Goal: Task Accomplishment & Management: Manage account settings

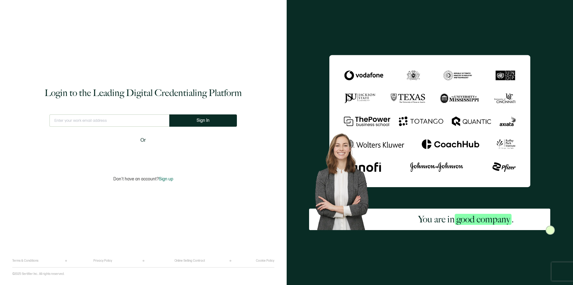
click at [140, 119] on input "text" at bounding box center [109, 121] width 120 height 12
type input "[EMAIL_ADDRESS][DOMAIN_NAME]"
click at [178, 124] on button "Sign In" at bounding box center [206, 121] width 68 height 12
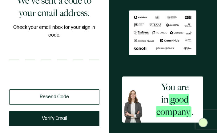
click at [9, 55] on div "Back to Homepage Log Out We've sent a code to your email address. Check your em…" at bounding box center [54, 66] width 108 height 133
click at [13, 55] on input "number" at bounding box center [14, 55] width 10 height 10
type input "4"
type input "3"
type input "2"
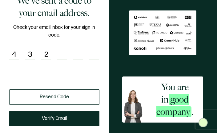
type input "9"
type input "4"
type input "2"
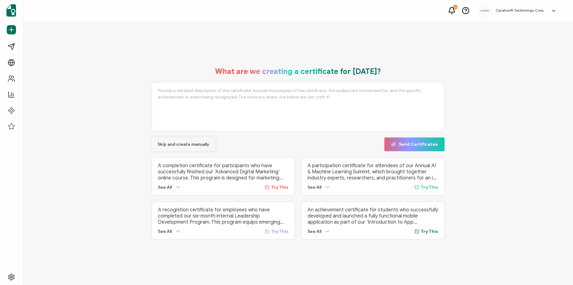
click at [181, 133] on span "Skip and create manually" at bounding box center [184, 145] width 52 height 4
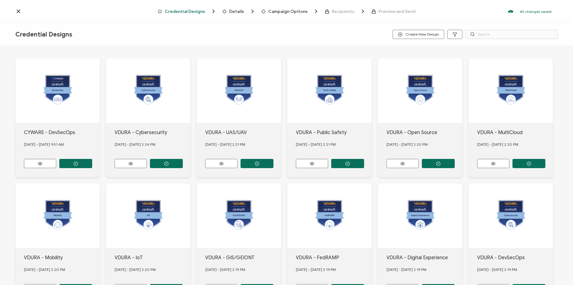
click at [18, 13] on icon at bounding box center [18, 11] width 6 height 6
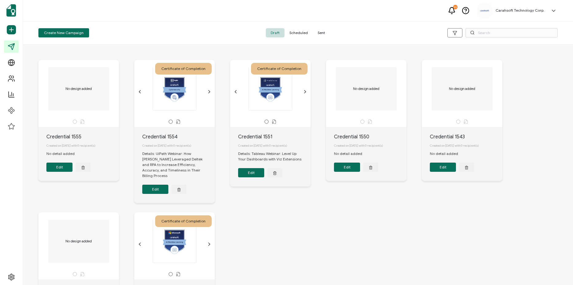
click at [216, 34] on span "Sent" at bounding box center [321, 32] width 17 height 9
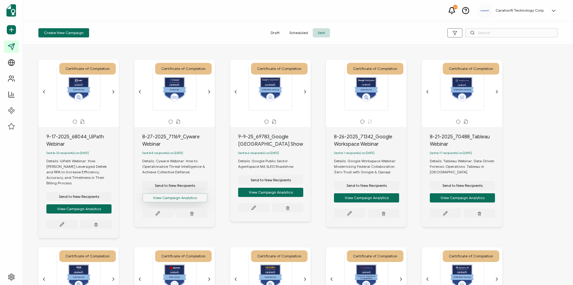
click at [179, 133] on button "View Campaign Analytics" at bounding box center [174, 198] width 65 height 9
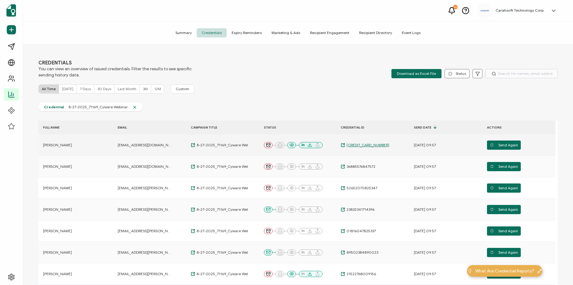
click at [216, 133] on span "56964574945994" at bounding box center [367, 145] width 44 height 5
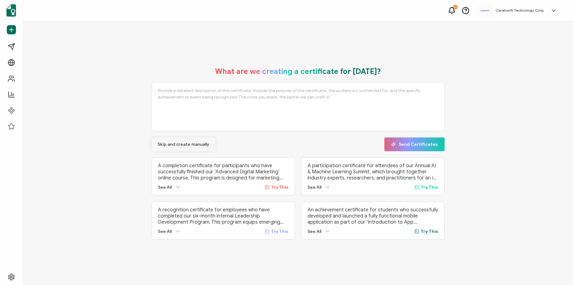
click at [174, 143] on span "Skip and create manually" at bounding box center [184, 145] width 52 height 4
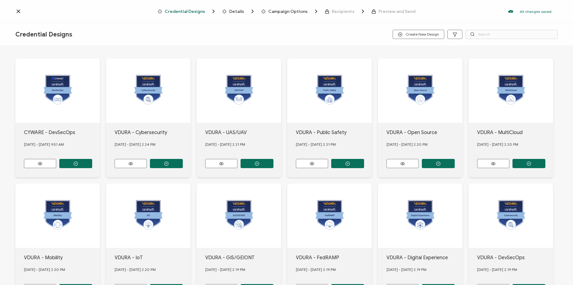
click at [17, 10] on icon at bounding box center [18, 11] width 3 height 3
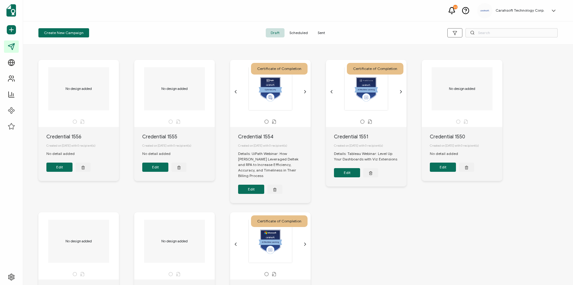
click at [326, 31] on span "Sent" at bounding box center [321, 32] width 17 height 9
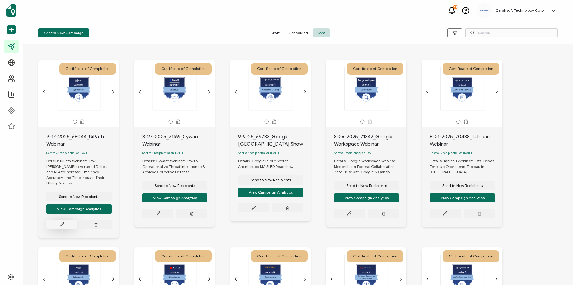
click at [64, 224] on button at bounding box center [61, 224] width 31 height 9
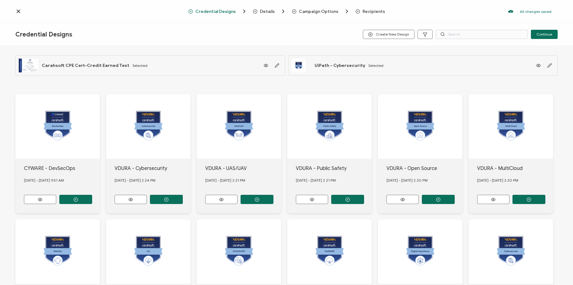
click at [272, 8] on div "Details" at bounding box center [263, 11] width 20 height 6
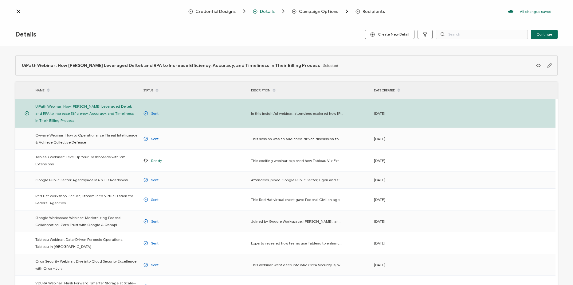
click at [325, 10] on span "Campaign Options" at bounding box center [318, 11] width 39 height 5
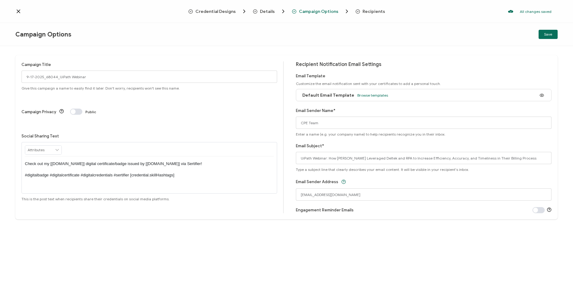
click at [270, 11] on span "Details" at bounding box center [267, 11] width 15 height 5
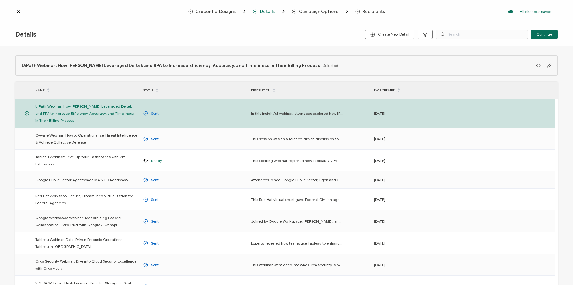
click at [298, 11] on div "Campaign Options" at bounding box center [309, 11] width 35 height 6
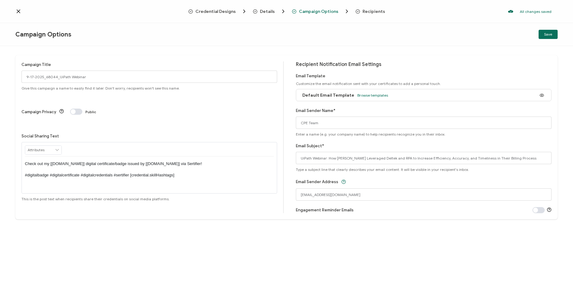
click at [368, 12] on span "Recipients" at bounding box center [374, 11] width 22 height 5
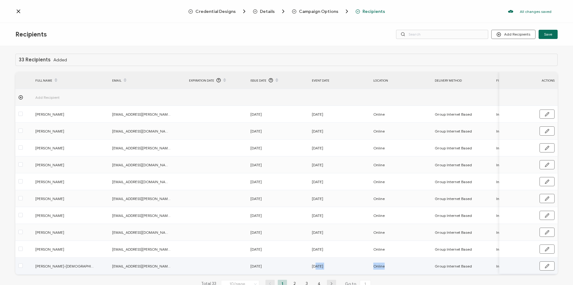
drag, startPoint x: 316, startPoint y: 274, endPoint x: 396, endPoint y: 270, distance: 80.3
click at [396, 270] on tr "Brenna Waldschmidt-Gay carahsoft.brenna.waldschmidt-gay@bakertilly.com 09.23.20…" at bounding box center [375, 266] width 720 height 17
click at [272, 11] on span "Details" at bounding box center [267, 11] width 15 height 5
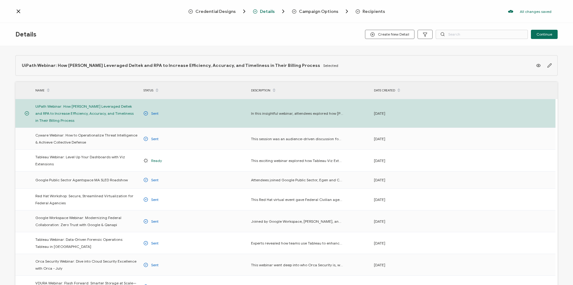
click at [20, 12] on icon at bounding box center [18, 11] width 3 height 3
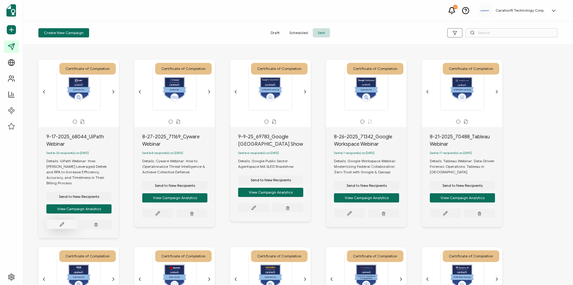
click at [65, 221] on button at bounding box center [61, 224] width 31 height 9
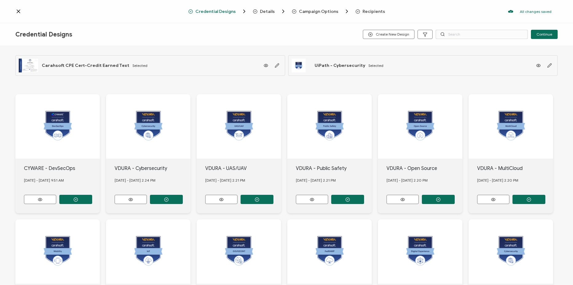
click at [270, 9] on span "Details" at bounding box center [267, 11] width 15 height 5
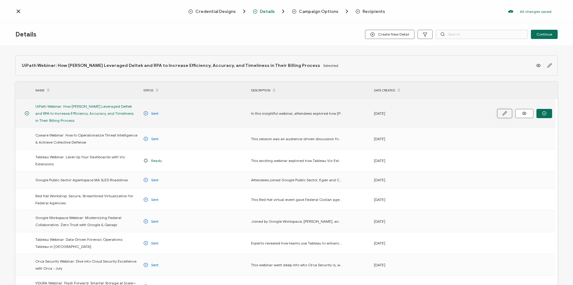
click at [508, 114] on button "button" at bounding box center [504, 113] width 15 height 9
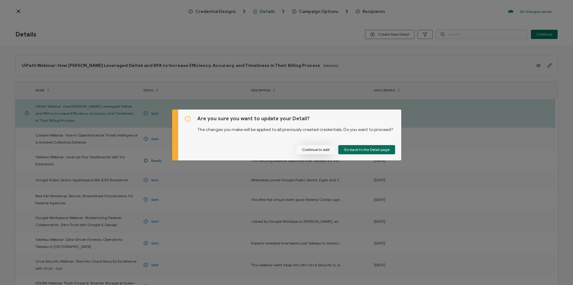
click at [315, 151] on button "Continue to edit" at bounding box center [315, 149] width 39 height 9
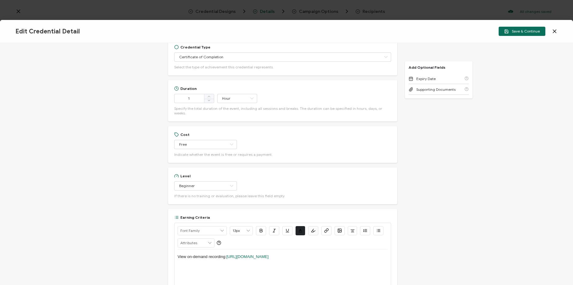
scroll to position [142, 0]
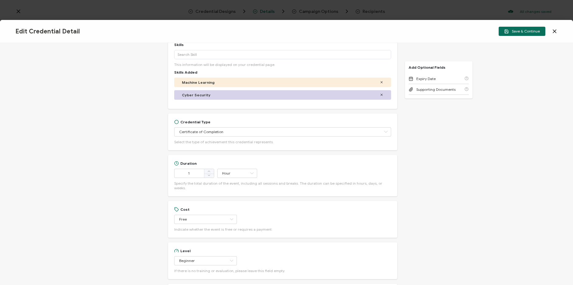
click at [555, 32] on icon at bounding box center [554, 31] width 3 height 3
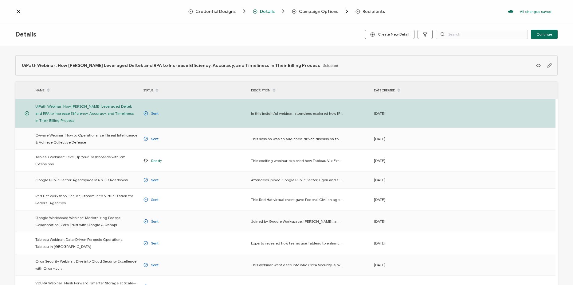
click at [326, 14] on span "Campaign Options" at bounding box center [321, 11] width 58 height 6
click at [312, 9] on span "Campaign Options" at bounding box center [318, 11] width 39 height 5
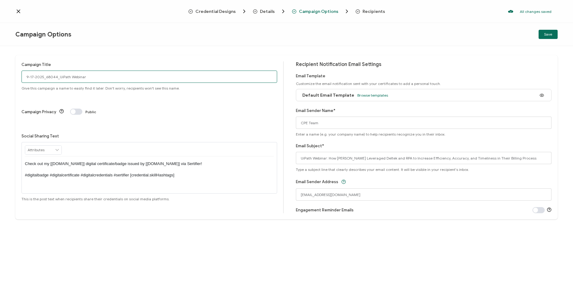
click at [33, 76] on input "9-17-2025_68044_UiPath Webinar" at bounding box center [150, 77] width 256 height 12
type input "8-26-2025_68044_UiPath Webinar"
click at [557, 31] on button "Save" at bounding box center [548, 34] width 19 height 9
click at [549, 36] on span "Save" at bounding box center [548, 35] width 8 height 4
click at [374, 13] on span "Recipients" at bounding box center [374, 11] width 22 height 5
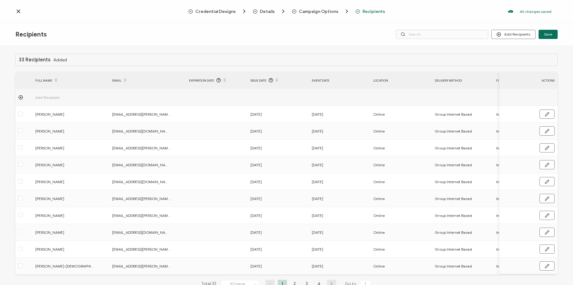
click at [130, 45] on div "Recipients Add Recipients Upload Recipients Import From Recipients Import From …" at bounding box center [286, 34] width 573 height 23
click at [193, 33] on div "Recipients" at bounding box center [105, 35] width 181 height 8
click at [15, 10] on div "Credential Designs Details Campaign Options Recipients All changes saved We sav…" at bounding box center [286, 11] width 573 height 23
click at [19, 12] on icon at bounding box center [18, 11] width 3 height 3
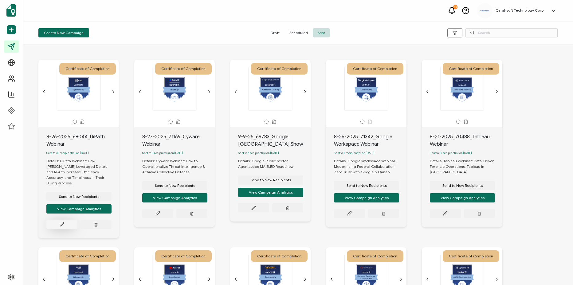
click at [63, 222] on icon at bounding box center [62, 224] width 5 height 5
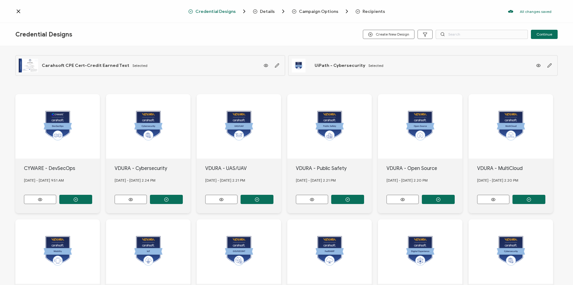
click at [371, 8] on span "Recipients" at bounding box center [369, 11] width 29 height 6
click at [363, 11] on span "Recipients" at bounding box center [374, 11] width 22 height 5
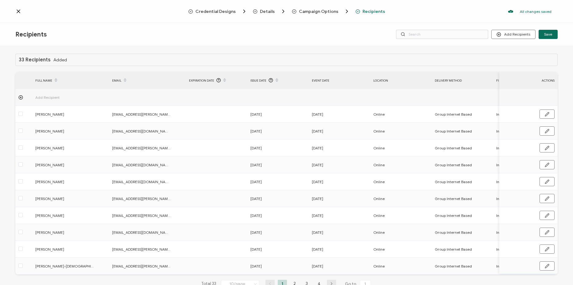
click at [284, 40] on div "Recipients Add Recipients Upload Recipients Import From Recipients Import From …" at bounding box center [286, 34] width 573 height 23
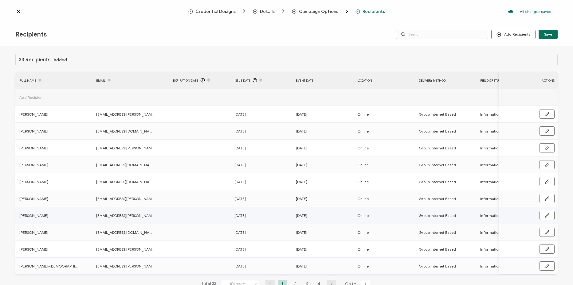
scroll to position [22, 0]
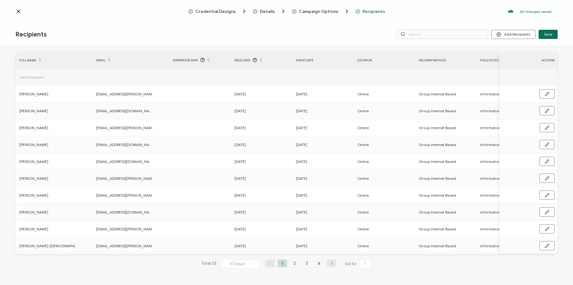
click at [297, 264] on li "2" at bounding box center [294, 264] width 9 height 8
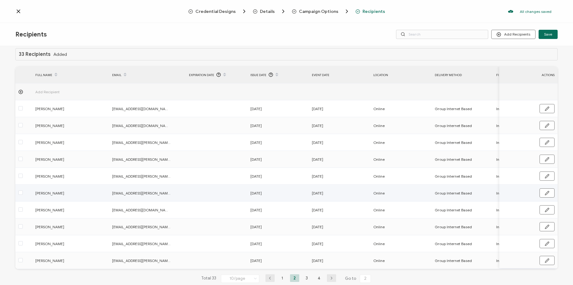
scroll to position [0, 0]
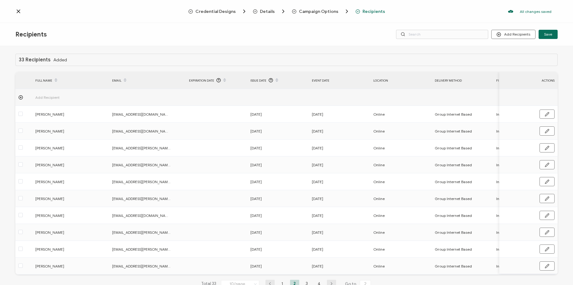
drag, startPoint x: 78, startPoint y: 63, endPoint x: 42, endPoint y: 64, distance: 36.6
click at [76, 63] on div "33 Recipients Added" at bounding box center [286, 60] width 542 height 12
click at [41, 64] on div "33 Recipients Added" at bounding box center [286, 60] width 542 height 12
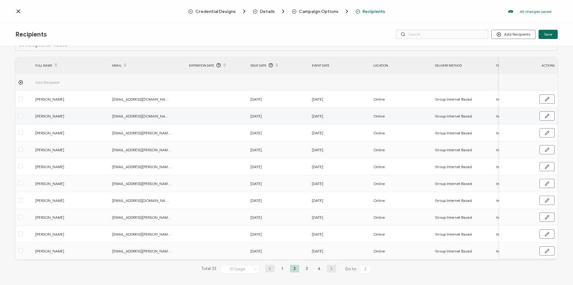
scroll to position [22, 0]
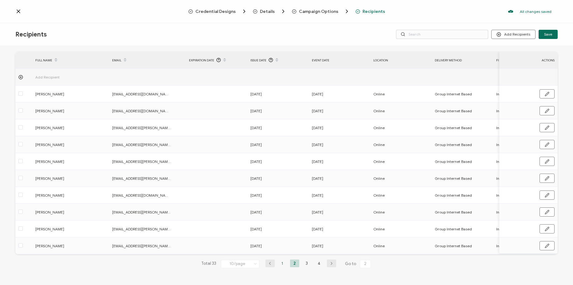
click at [284, 264] on li "1" at bounding box center [282, 264] width 9 height 8
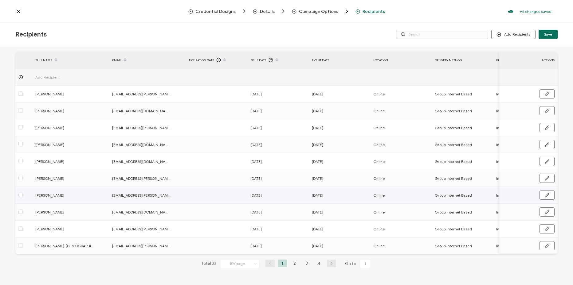
scroll to position [0, 0]
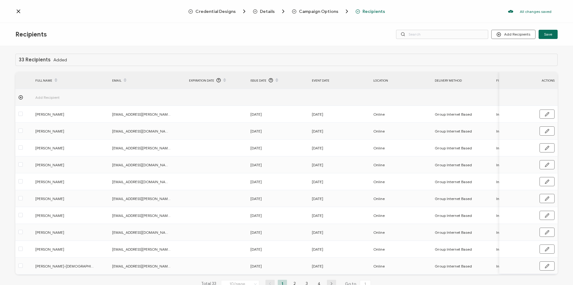
click at [29, 37] on span "Recipients" at bounding box center [30, 35] width 31 height 8
click at [29, 61] on h1 "33 Recipients" at bounding box center [35, 60] width 32 height 6
click at [70, 60] on div "33 Recipients Added" at bounding box center [286, 60] width 542 height 12
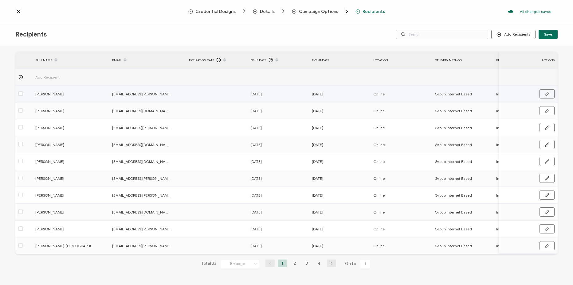
click at [545, 93] on icon "button" at bounding box center [547, 94] width 5 height 5
click at [317, 264] on li "4" at bounding box center [319, 264] width 9 height 8
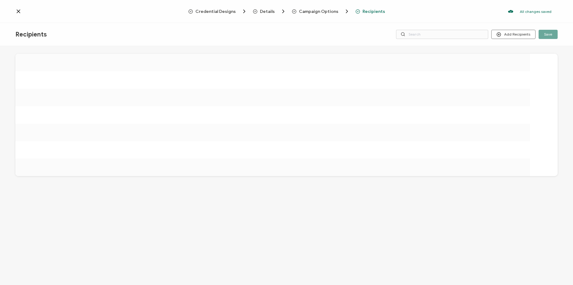
scroll to position [0, 0]
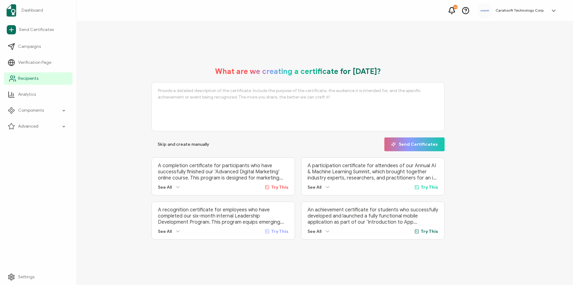
click at [31, 74] on link "Recipients" at bounding box center [38, 79] width 69 height 12
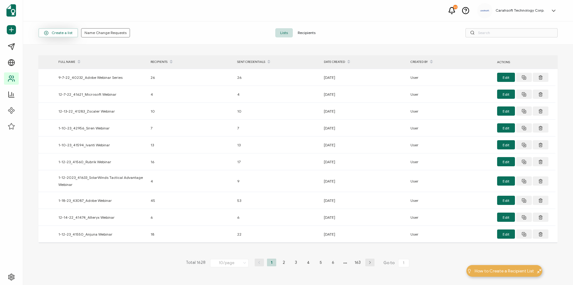
click at [61, 31] on span "Create a list" at bounding box center [58, 33] width 29 height 5
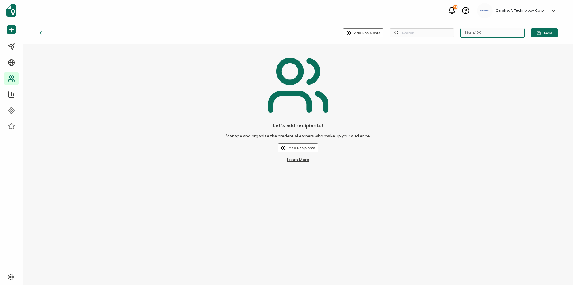
click at [495, 36] on input "List 1629" at bounding box center [492, 33] width 65 height 10
type input "9-17-"
click at [495, 36] on input "9-17-" at bounding box center [492, 33] width 65 height 10
click at [43, 31] on icon at bounding box center [41, 33] width 6 height 6
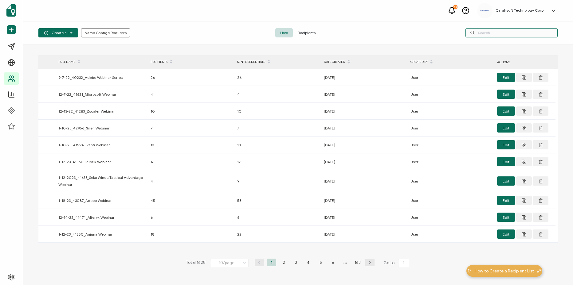
click at [532, 34] on input "text" at bounding box center [511, 32] width 92 height 9
type input "9-17"
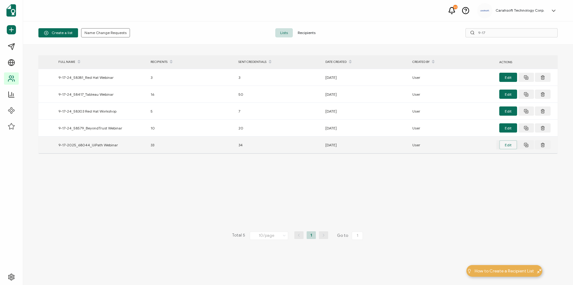
click at [507, 144] on button "Edit" at bounding box center [508, 144] width 18 height 9
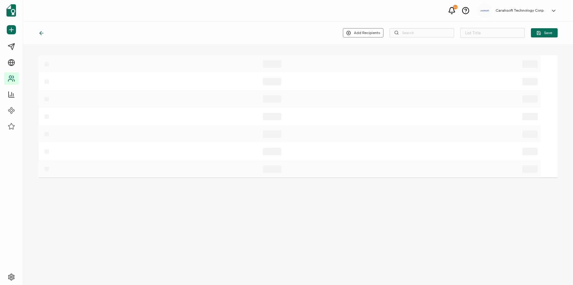
type input "9-17-2025_68044_UiPath Webinar"
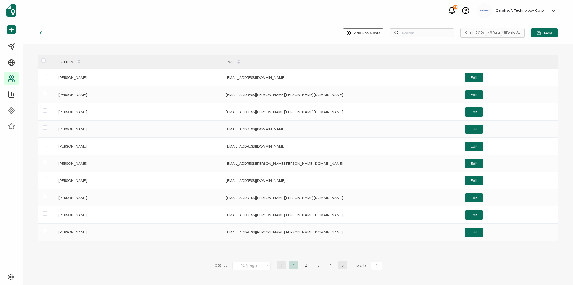
click at [46, 34] on div at bounding box center [42, 33] width 9 height 6
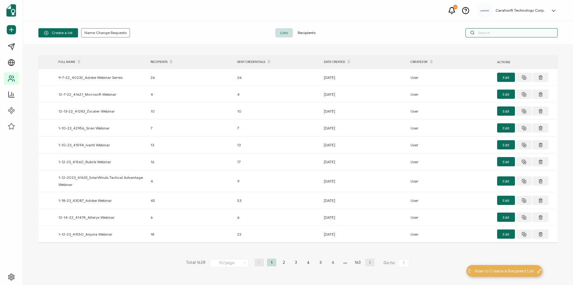
click at [527, 33] on input "text" at bounding box center [511, 32] width 92 height 9
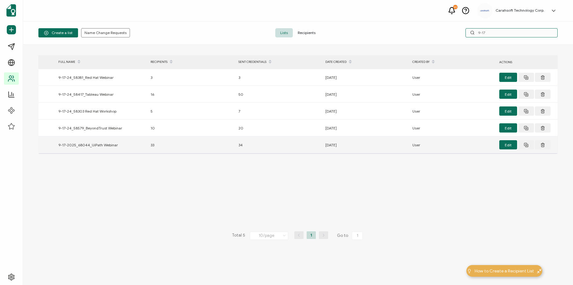
type input "9-17"
click at [222, 147] on div "33" at bounding box center [191, 145] width 88 height 7
click at [499, 147] on div "Edit" at bounding box center [526, 144] width 61 height 9
click at [514, 147] on button "Edit" at bounding box center [508, 144] width 18 height 9
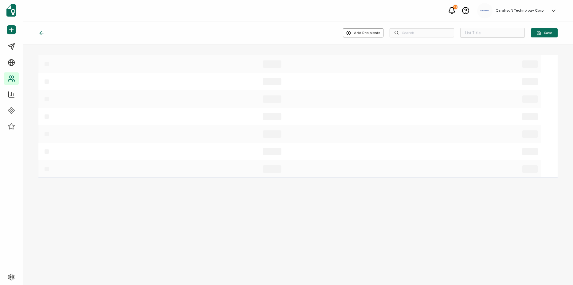
type input "9-17-2025_68044_UiPath Webinar"
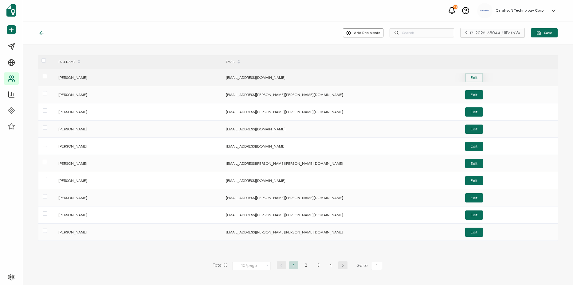
click at [478, 78] on button "Edit" at bounding box center [474, 77] width 18 height 9
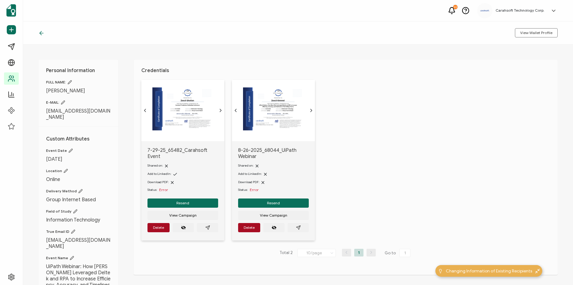
click at [41, 35] on icon at bounding box center [41, 33] width 2 height 4
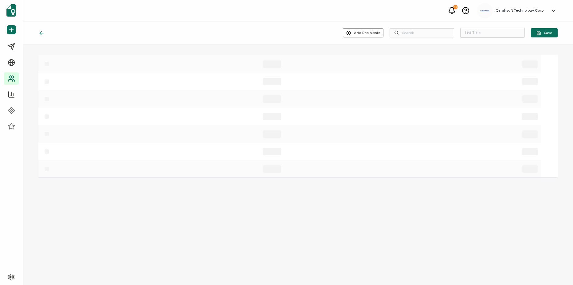
type input "9-17-2025_68044_UiPath Webinar"
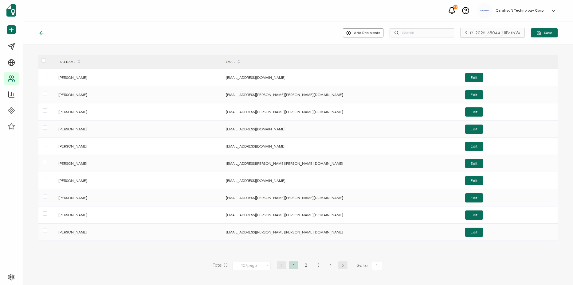
click at [42, 32] on icon at bounding box center [41, 33] width 6 height 6
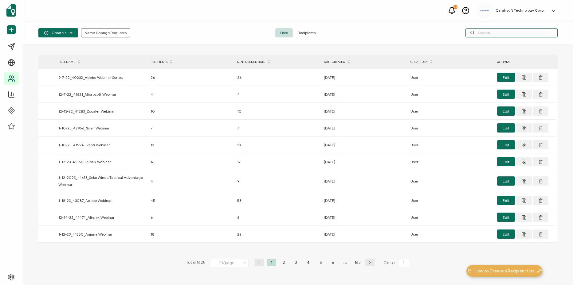
click at [490, 35] on input "text" at bounding box center [511, 32] width 92 height 9
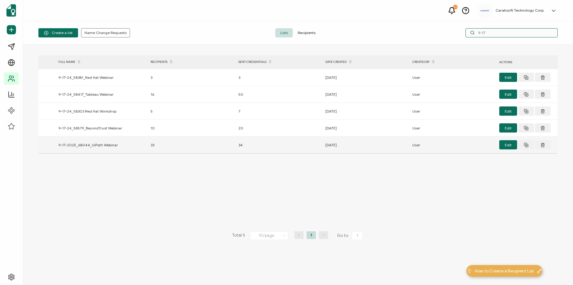
type input "9-17"
click at [407, 145] on div "09.23.2025" at bounding box center [365, 145] width 87 height 7
click at [86, 147] on div "9-17-2025_68044_UiPath Webinar" at bounding box center [101, 145] width 92 height 7
click at [504, 147] on button "Edit" at bounding box center [508, 144] width 18 height 9
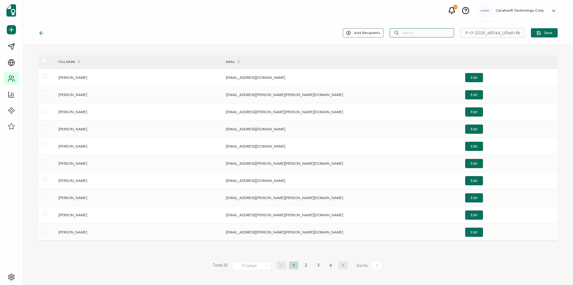
click at [402, 32] on input "text" at bounding box center [422, 32] width 65 height 9
click at [512, 38] on div "Add Recipients 9-17-2025_68044_UiPath Webinar Save" at bounding box center [298, 33] width 550 height 23
click at [500, 34] on input "9-17-2025_68044_UiPath Webinar" at bounding box center [492, 33] width 65 height 10
drag, startPoint x: 468, startPoint y: 32, endPoint x: 480, endPoint y: 32, distance: 11.7
click at [468, 32] on input "9-17-2025_68044_UiPath Webinar" at bounding box center [492, 33] width 65 height 10
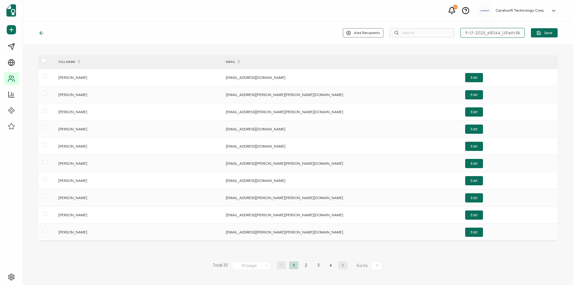
click at [491, 31] on input "9-17-2025_68044_UiPath Webinar" at bounding box center [492, 33] width 65 height 10
drag, startPoint x: 474, startPoint y: 32, endPoint x: 446, endPoint y: 33, distance: 27.4
click at [441, 33] on div "Add Recipients 9-17-2025_68044_UiPath Webinar Save" at bounding box center [450, 33] width 215 height 10
type input "8-26-2025_68044_UiPath Webinar"
click at [546, 37] on button "Save" at bounding box center [544, 32] width 27 height 9
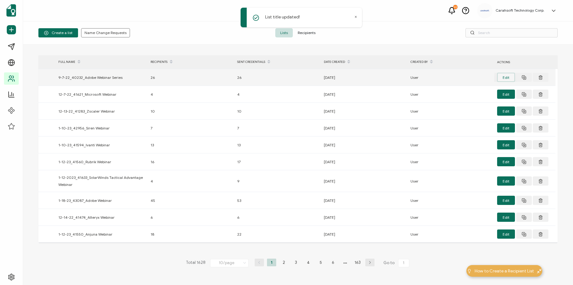
click at [511, 80] on button "Edit" at bounding box center [506, 77] width 18 height 9
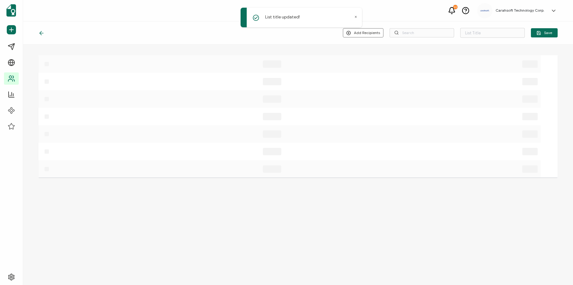
type input "9-7-22_40232_Adobe Webinar Series"
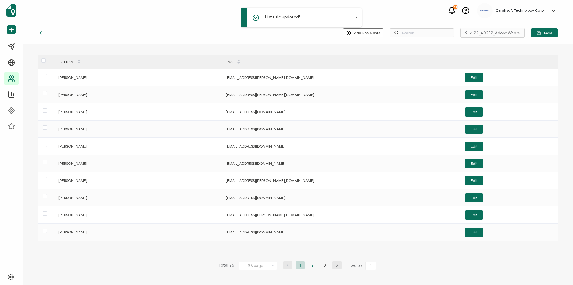
click at [315, 265] on li "2" at bounding box center [312, 266] width 9 height 8
click at [298, 268] on li "1" at bounding box center [300, 266] width 9 height 8
